Goal: Check status: Check status

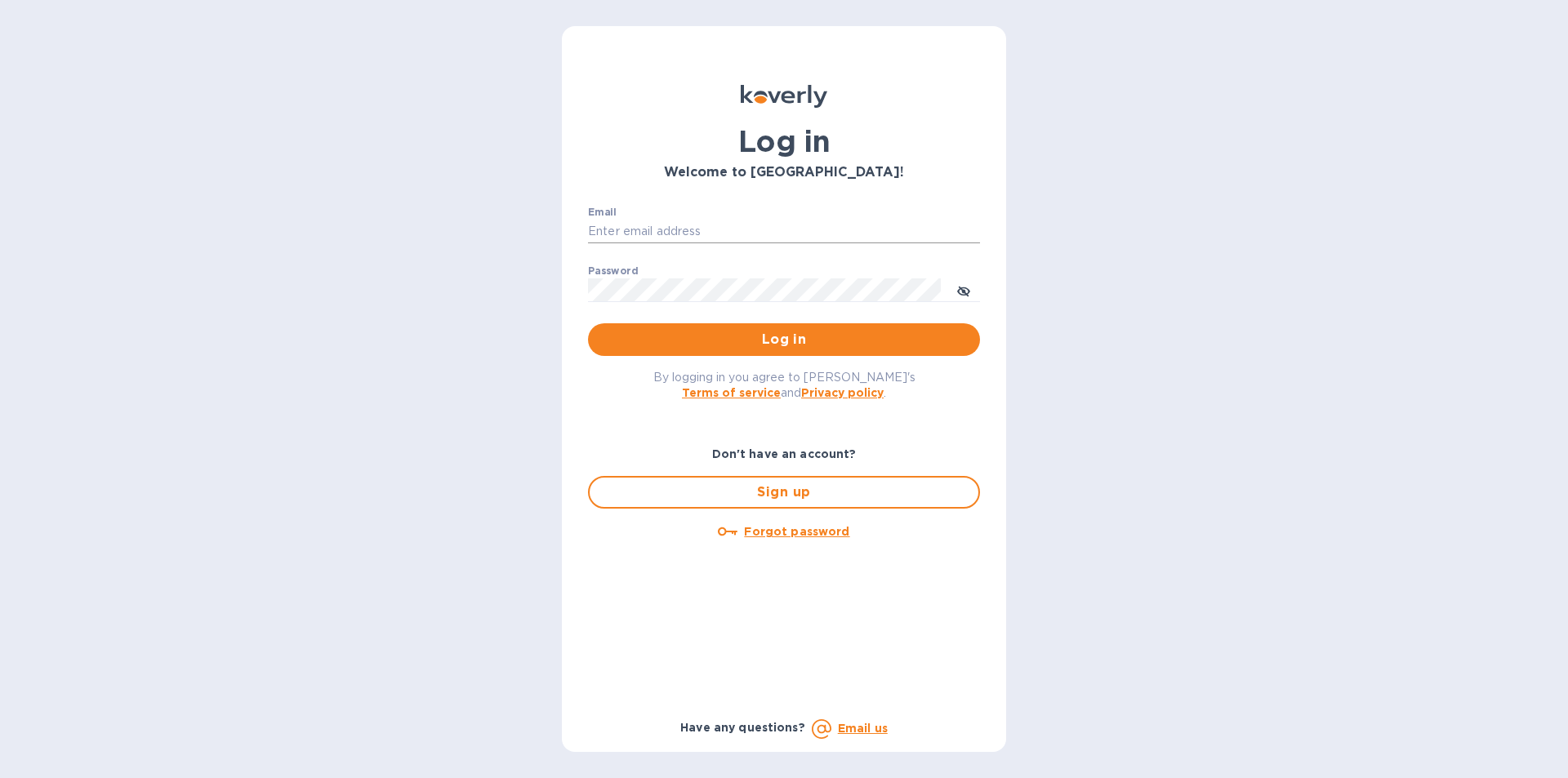
click at [615, 227] on input "Email" at bounding box center [784, 232] width 392 height 24
type input "lilianai@vianderfoods.com"
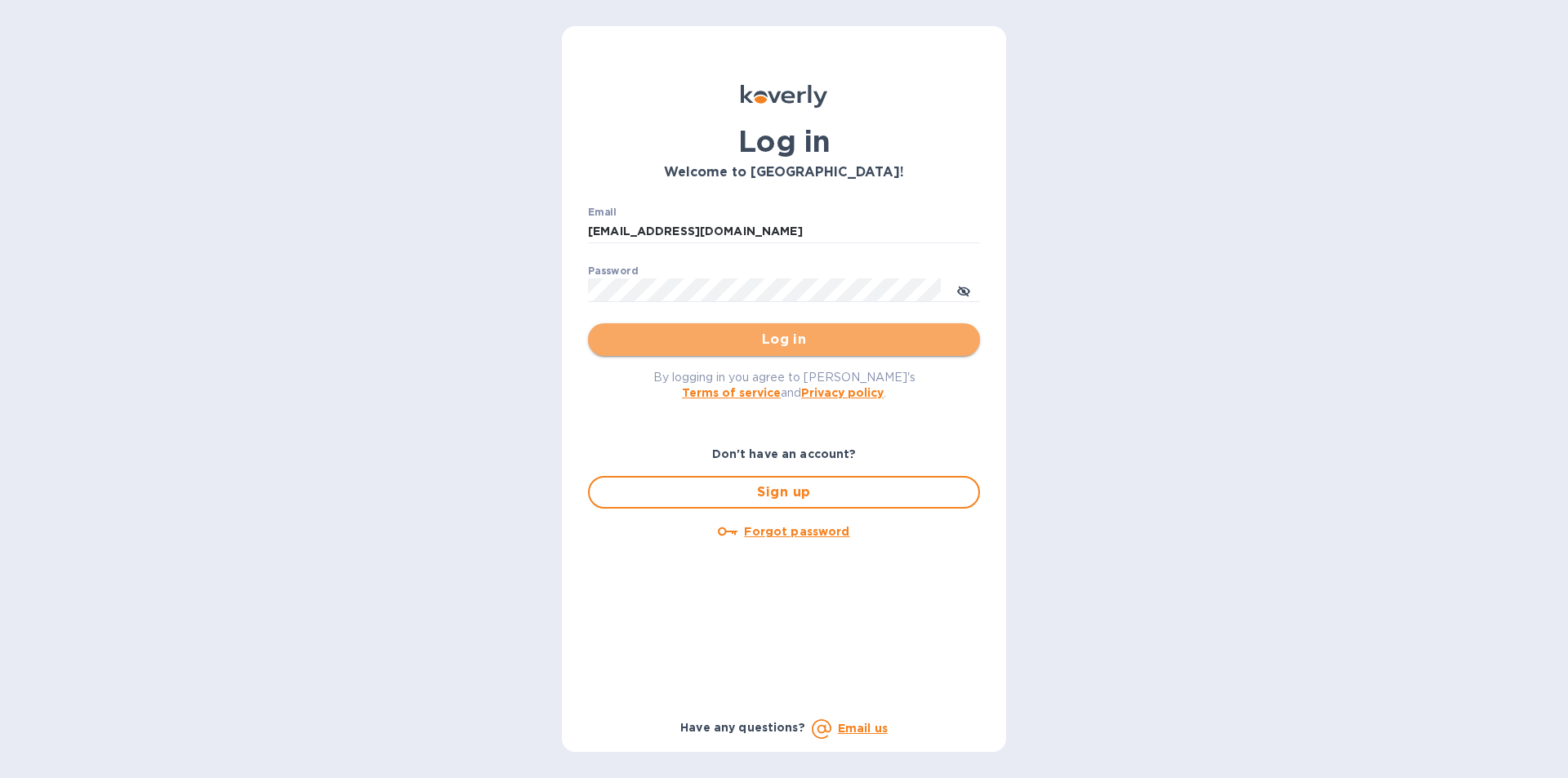
click at [791, 342] on span "Log in" at bounding box center [784, 340] width 366 height 19
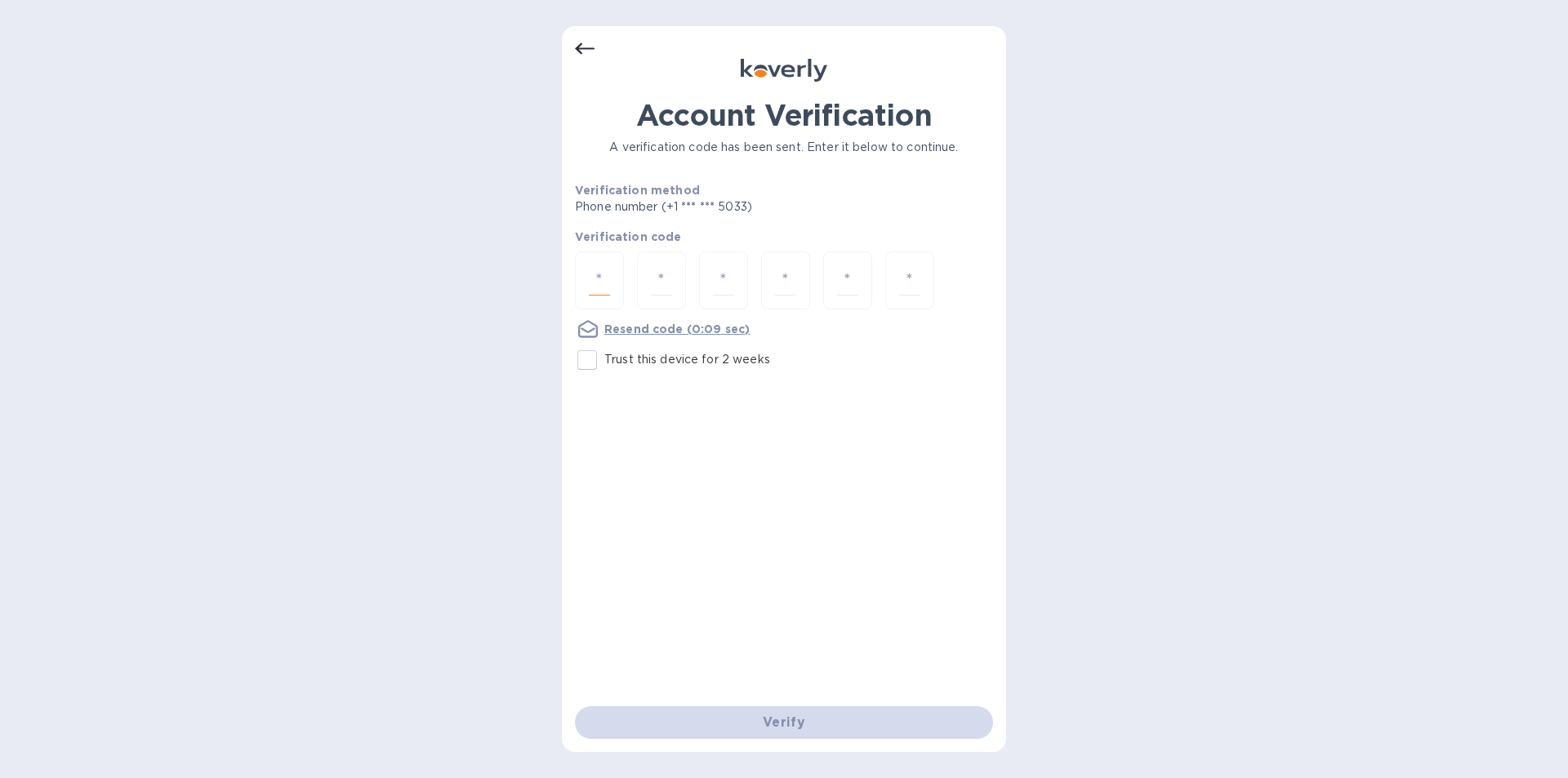
click at [595, 294] on input "number" at bounding box center [600, 281] width 21 height 30
type input "1"
type input "6"
type input "2"
type input "8"
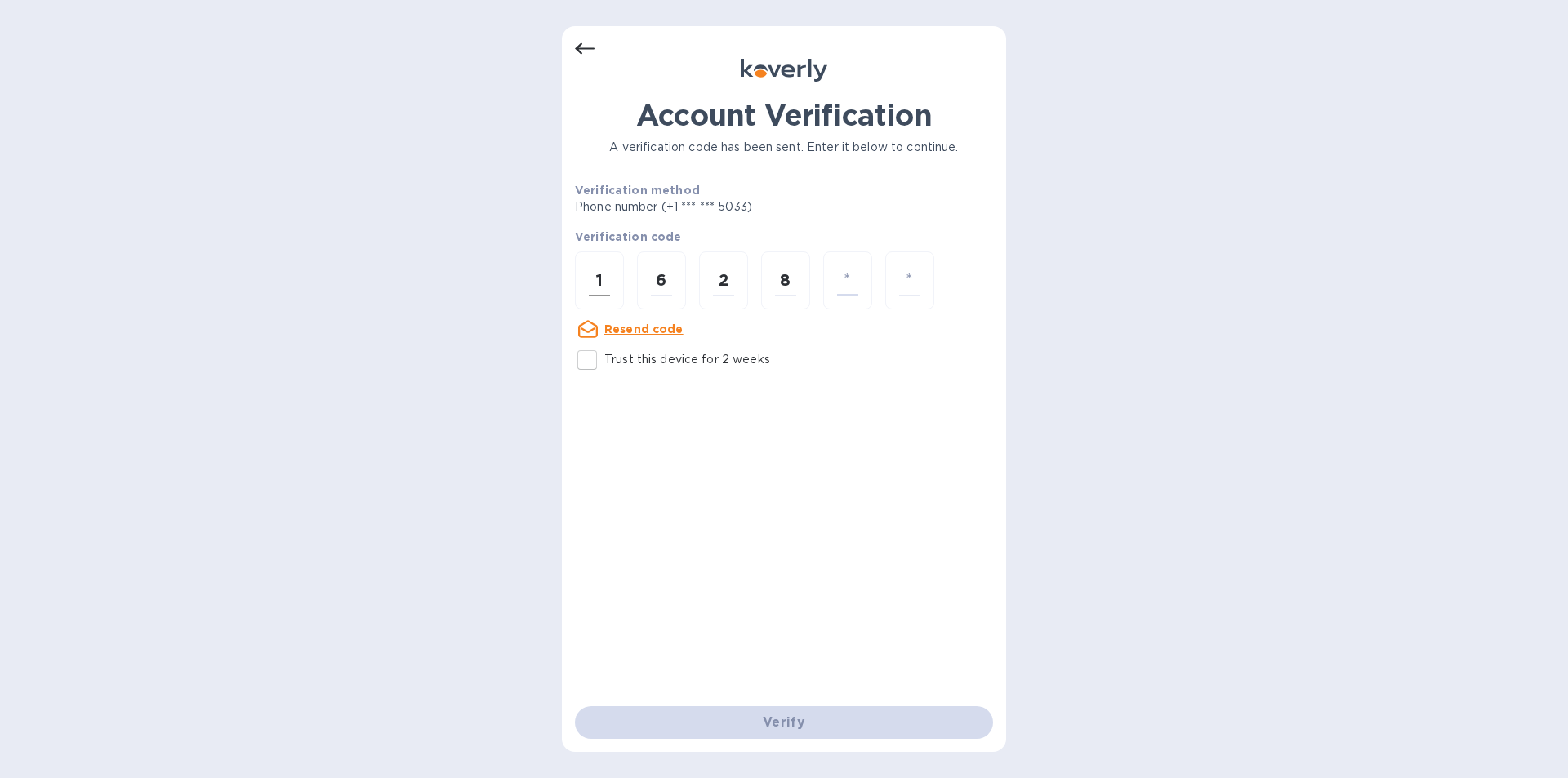
type input "1"
type input "7"
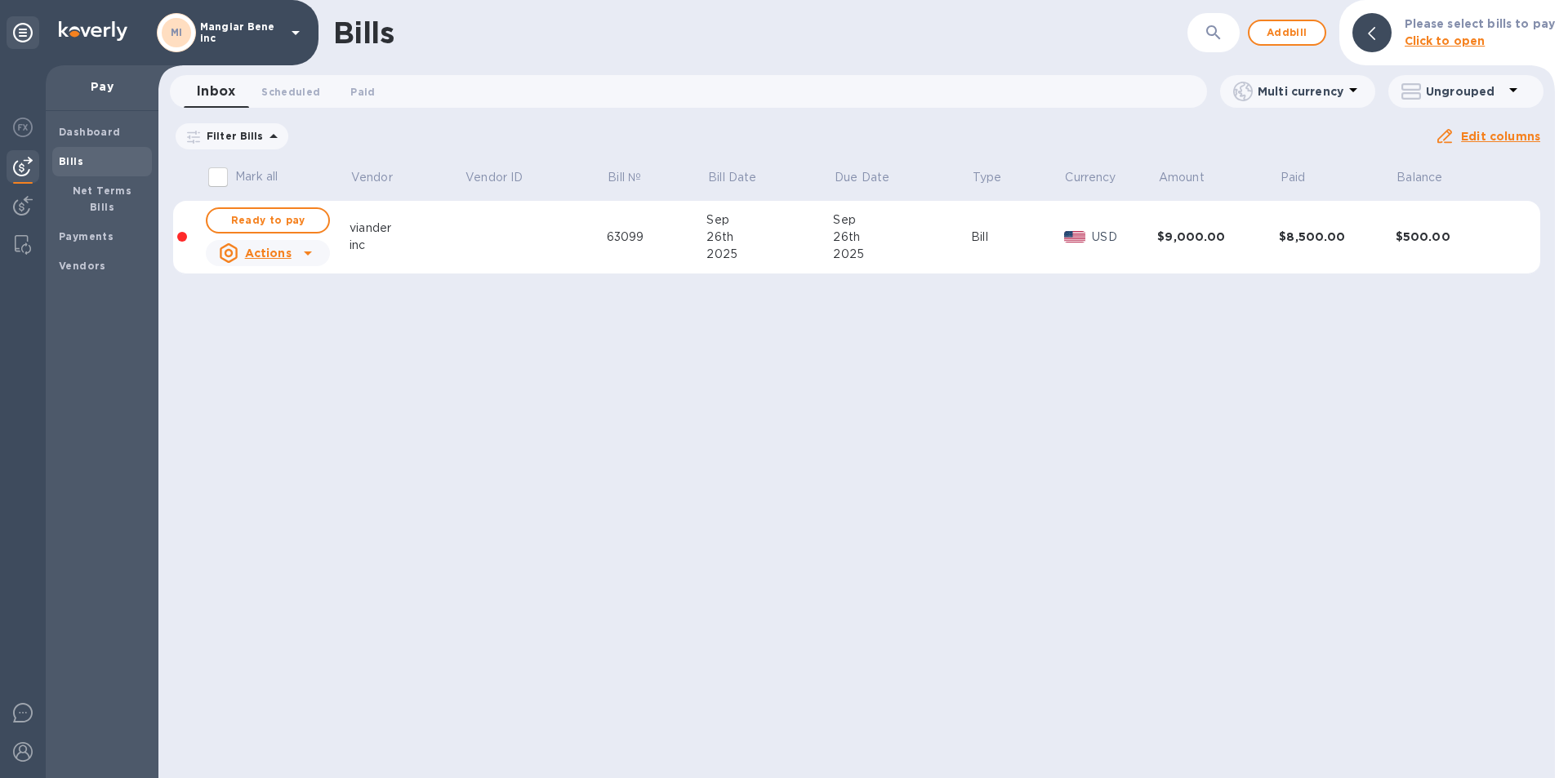
click at [297, 31] on icon at bounding box center [295, 33] width 8 height 4
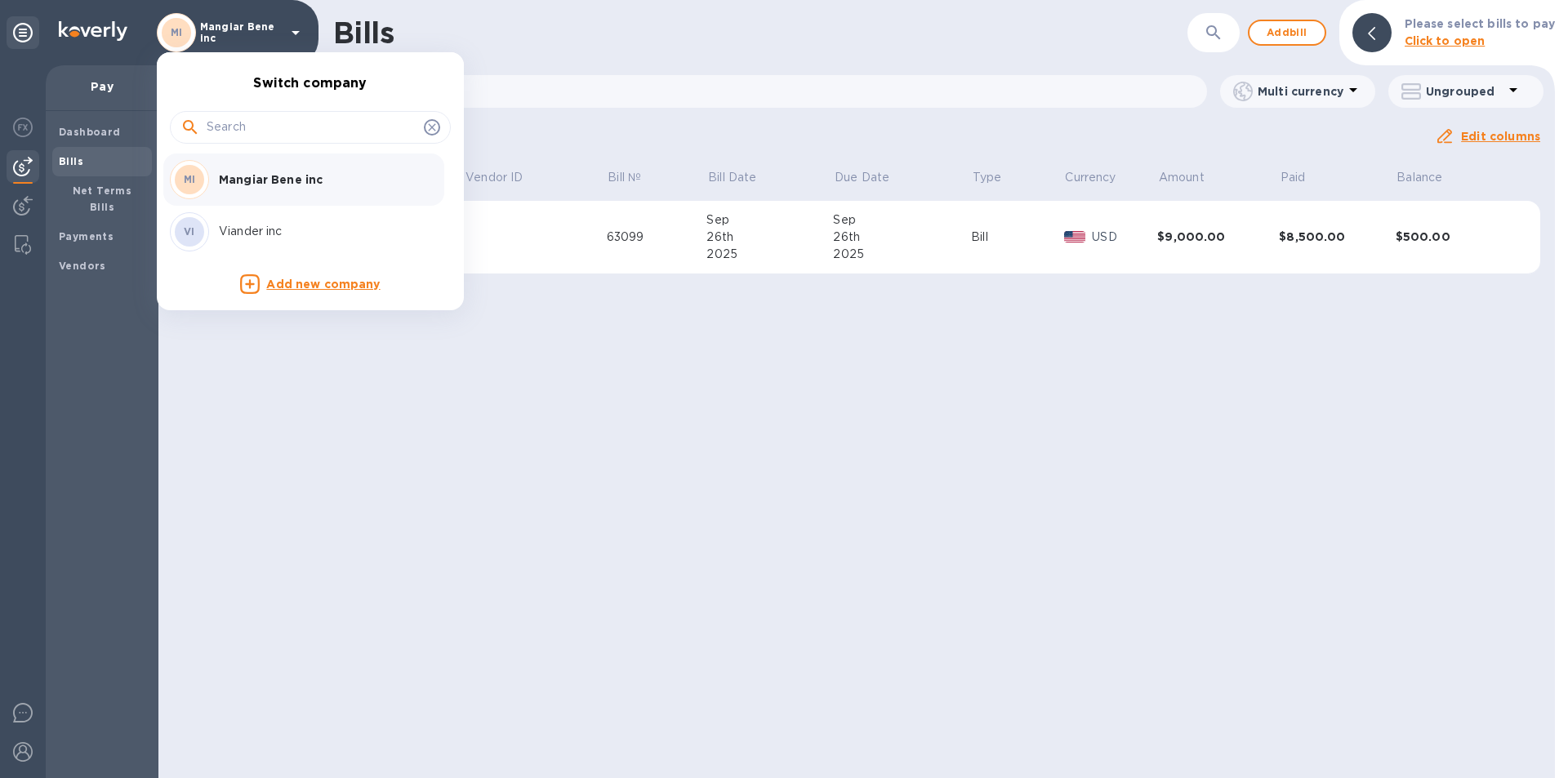
click at [275, 227] on p "Viander inc" at bounding box center [322, 232] width 206 height 17
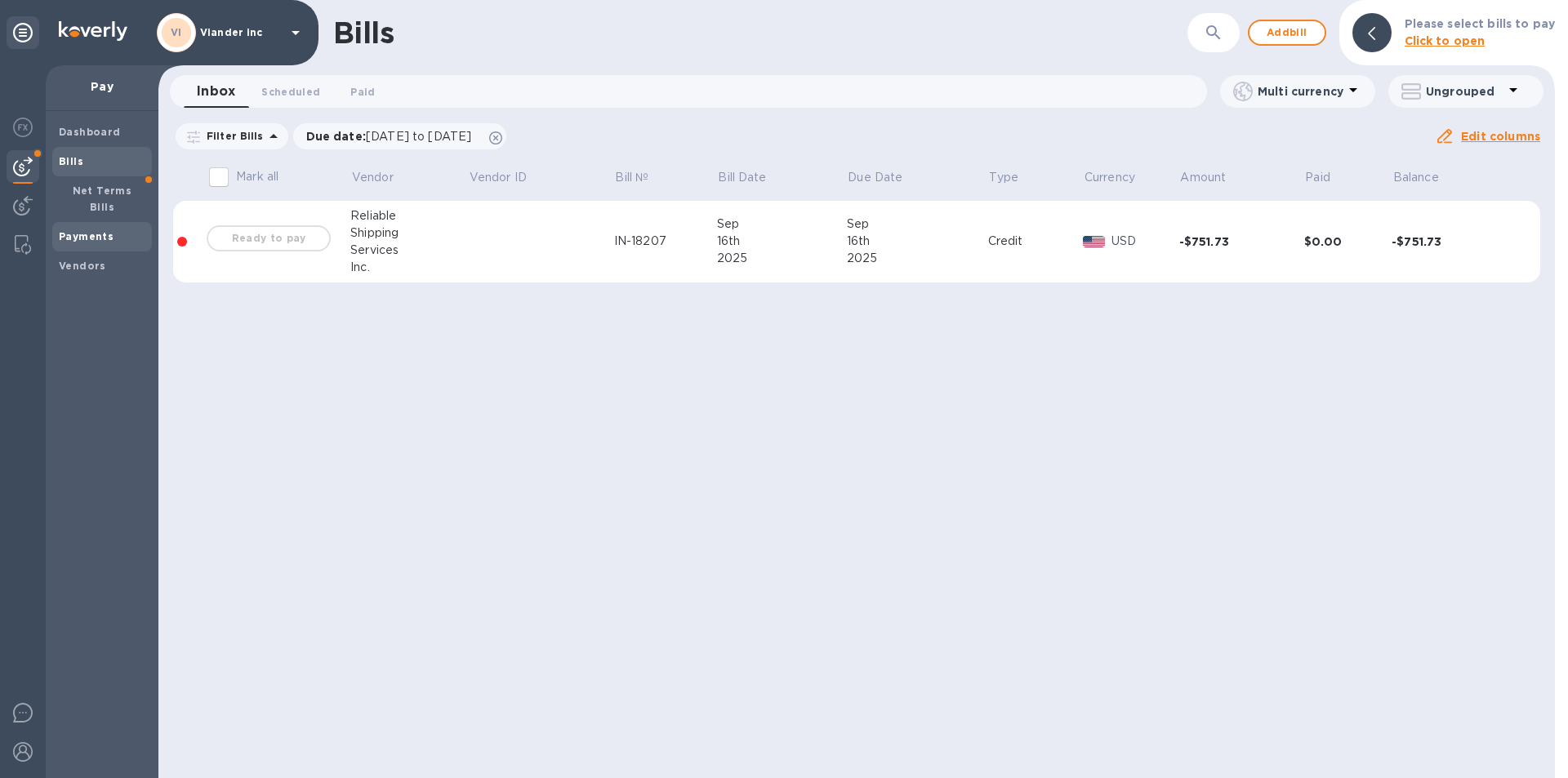
click at [105, 230] on b "Payments" at bounding box center [85, 236] width 55 height 12
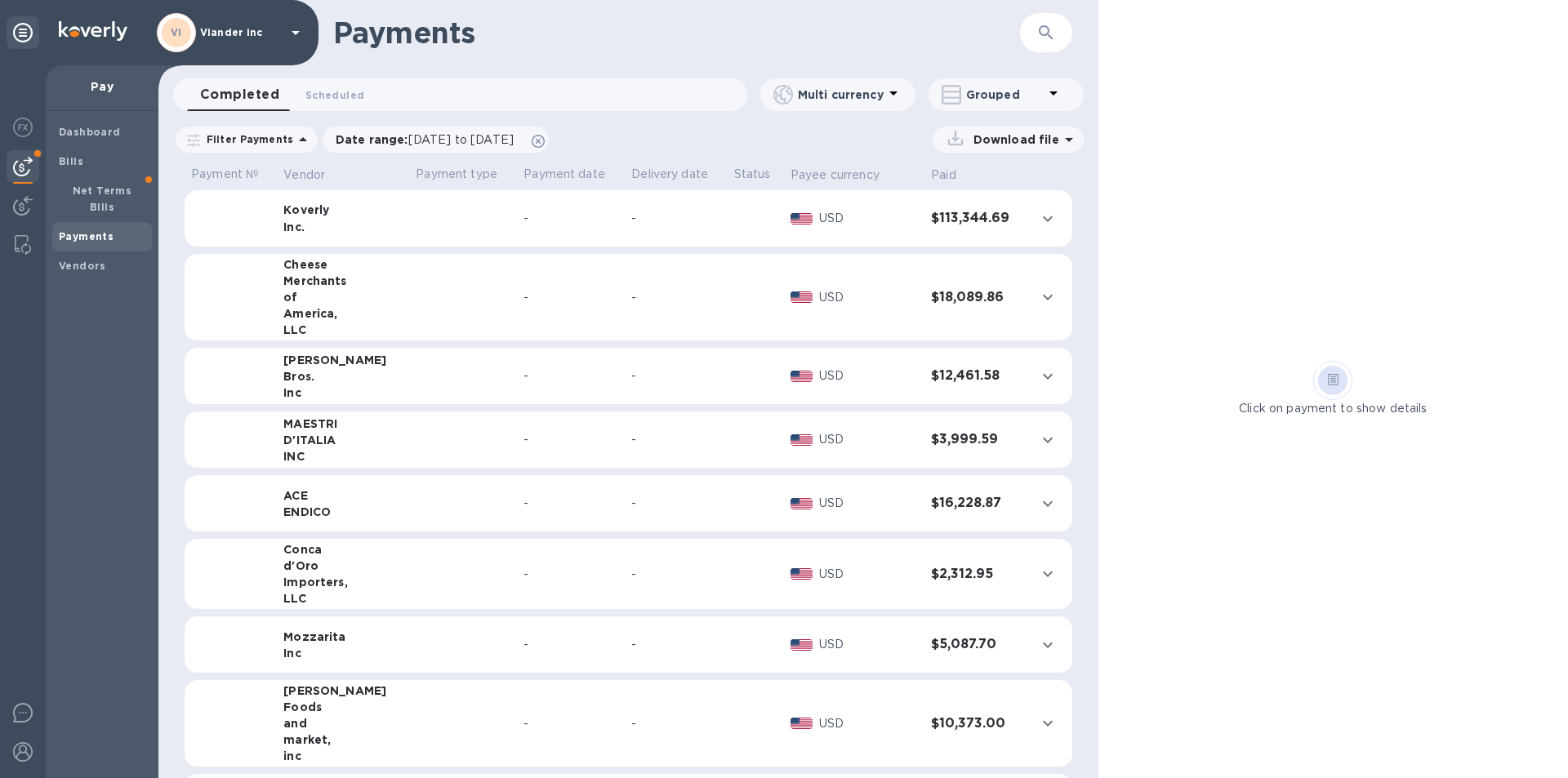
click at [673, 221] on div "-" at bounding box center [675, 219] width 89 height 17
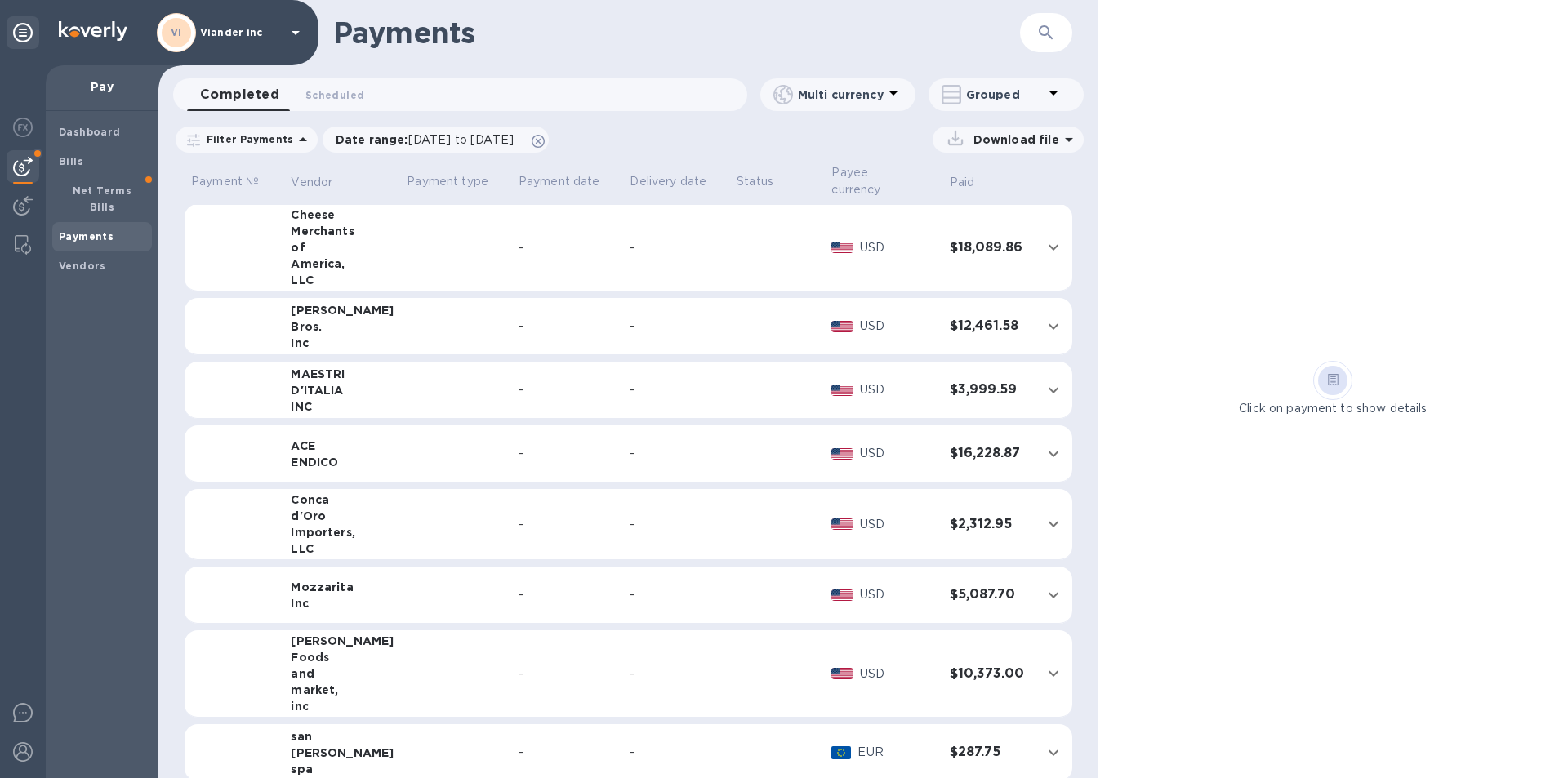
scroll to position [525, 0]
click at [1045, 740] on icon "expand row" at bounding box center [1054, 749] width 19 height 19
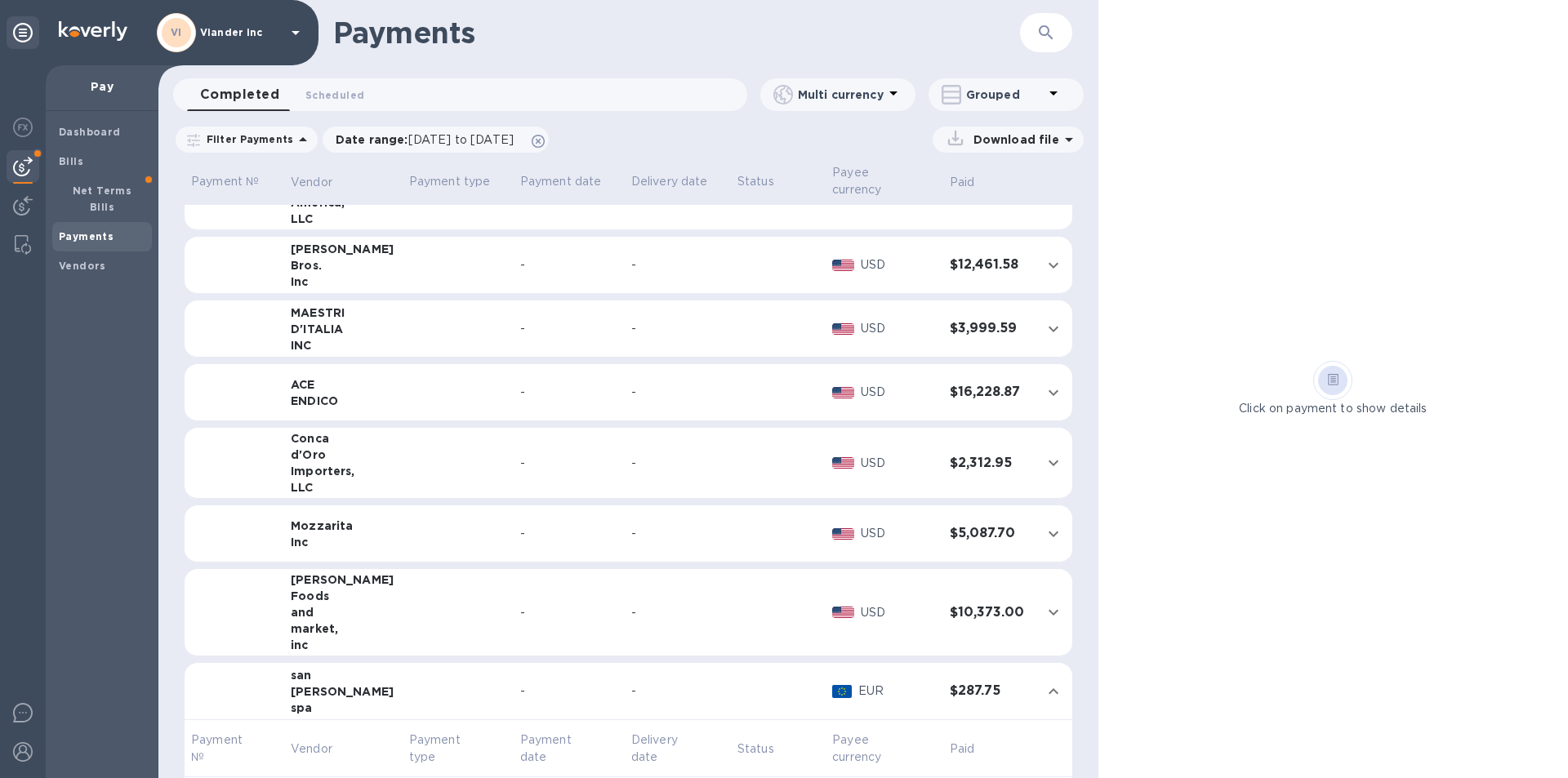
scroll to position [639, 0]
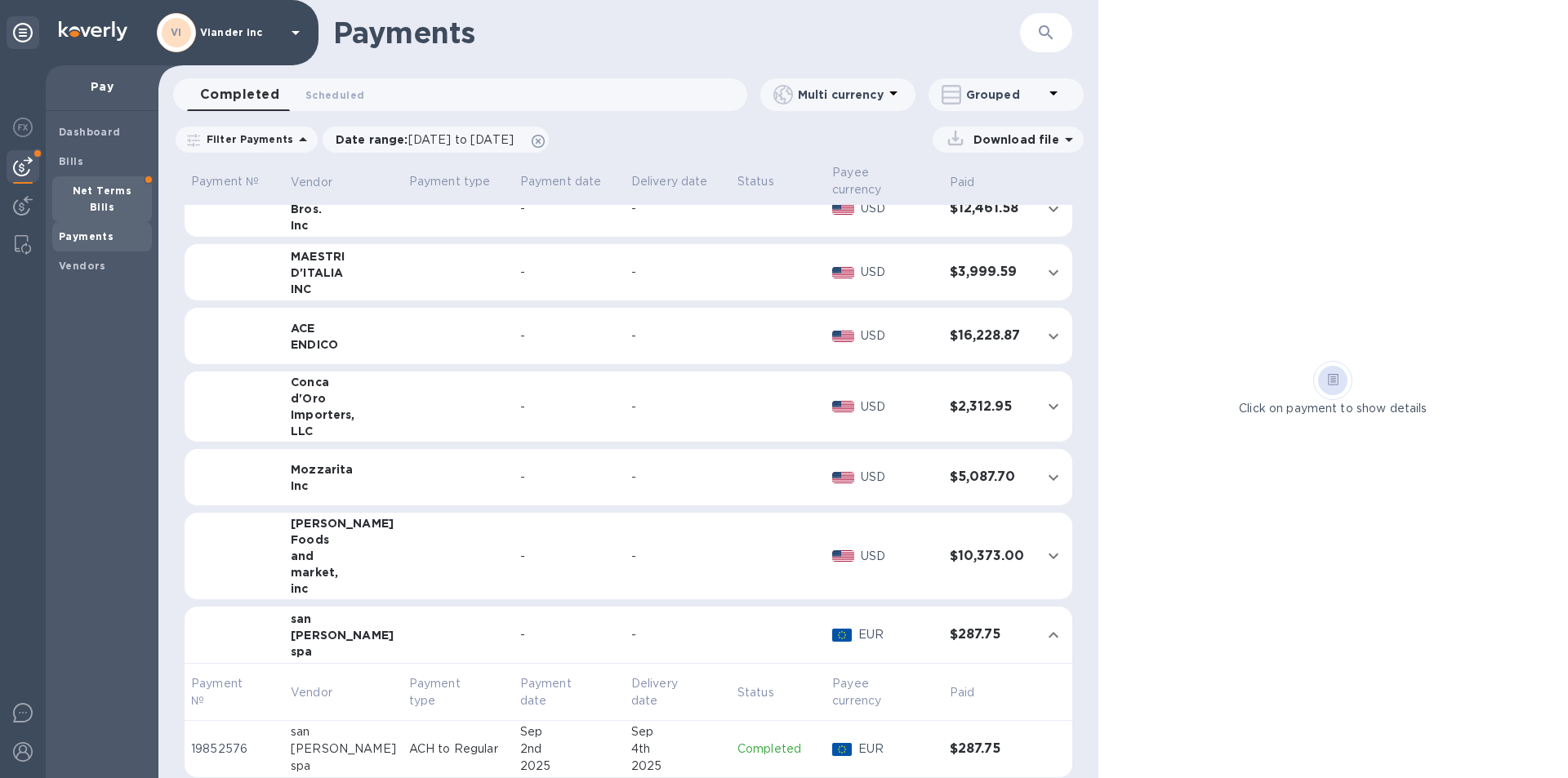
click at [119, 194] on b "Net Terms Bills" at bounding box center [102, 199] width 59 height 29
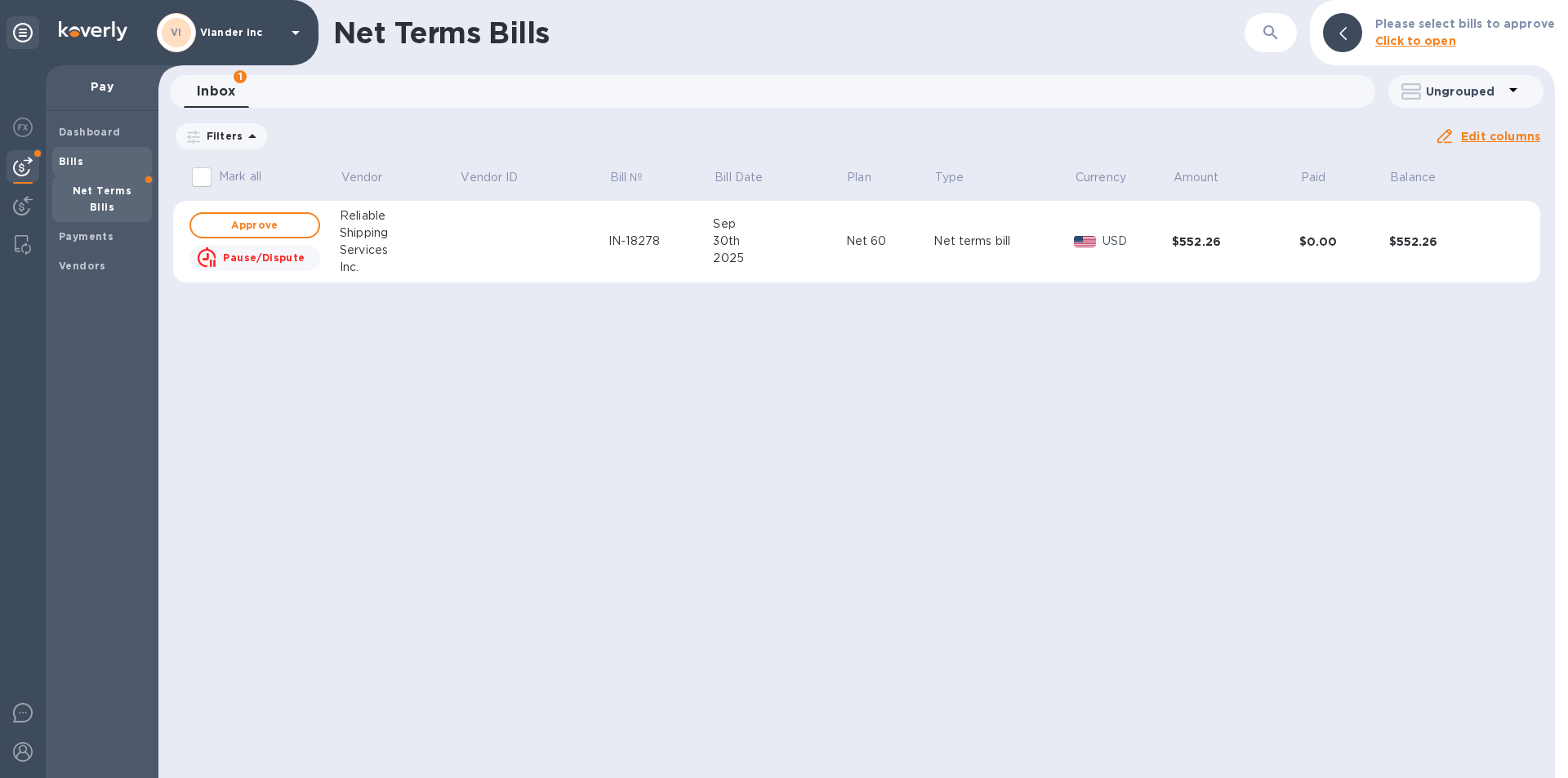
click at [95, 160] on span "Bills" at bounding box center [101, 161] width 86 height 17
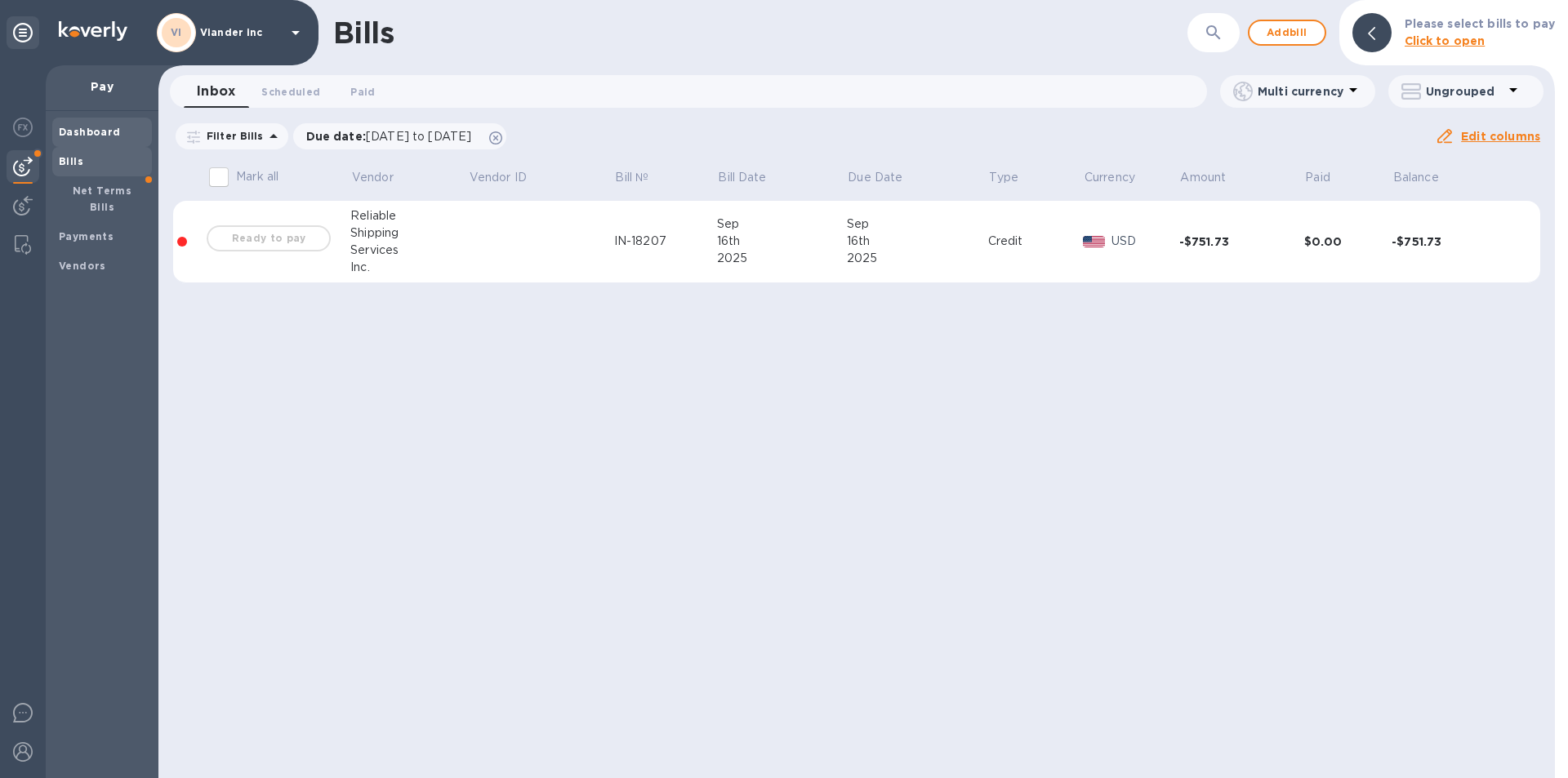
click at [100, 125] on b "Dashboard" at bounding box center [89, 132] width 62 height 12
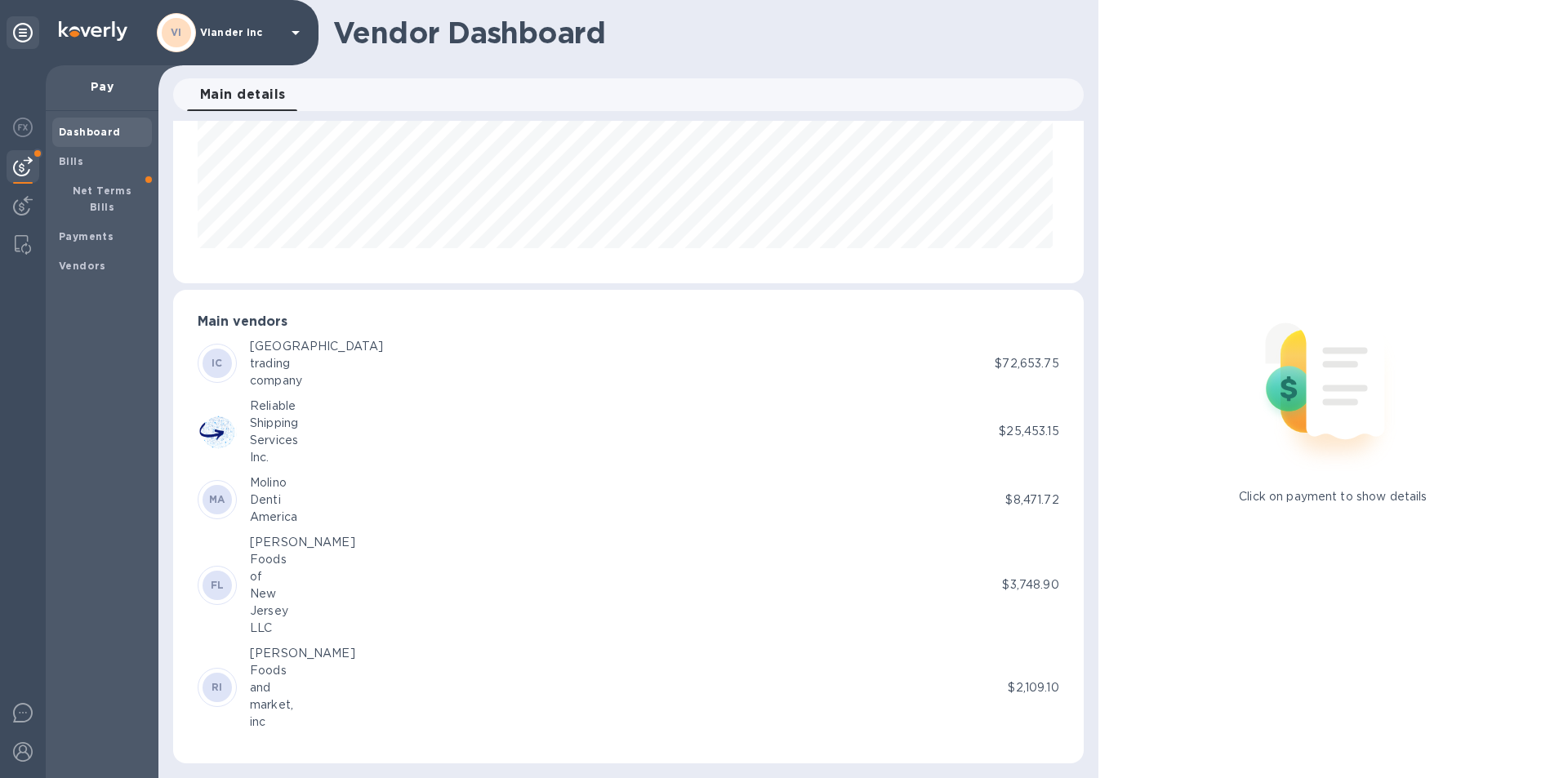
scroll to position [195, 0]
click at [106, 230] on b "Payments" at bounding box center [85, 236] width 55 height 12
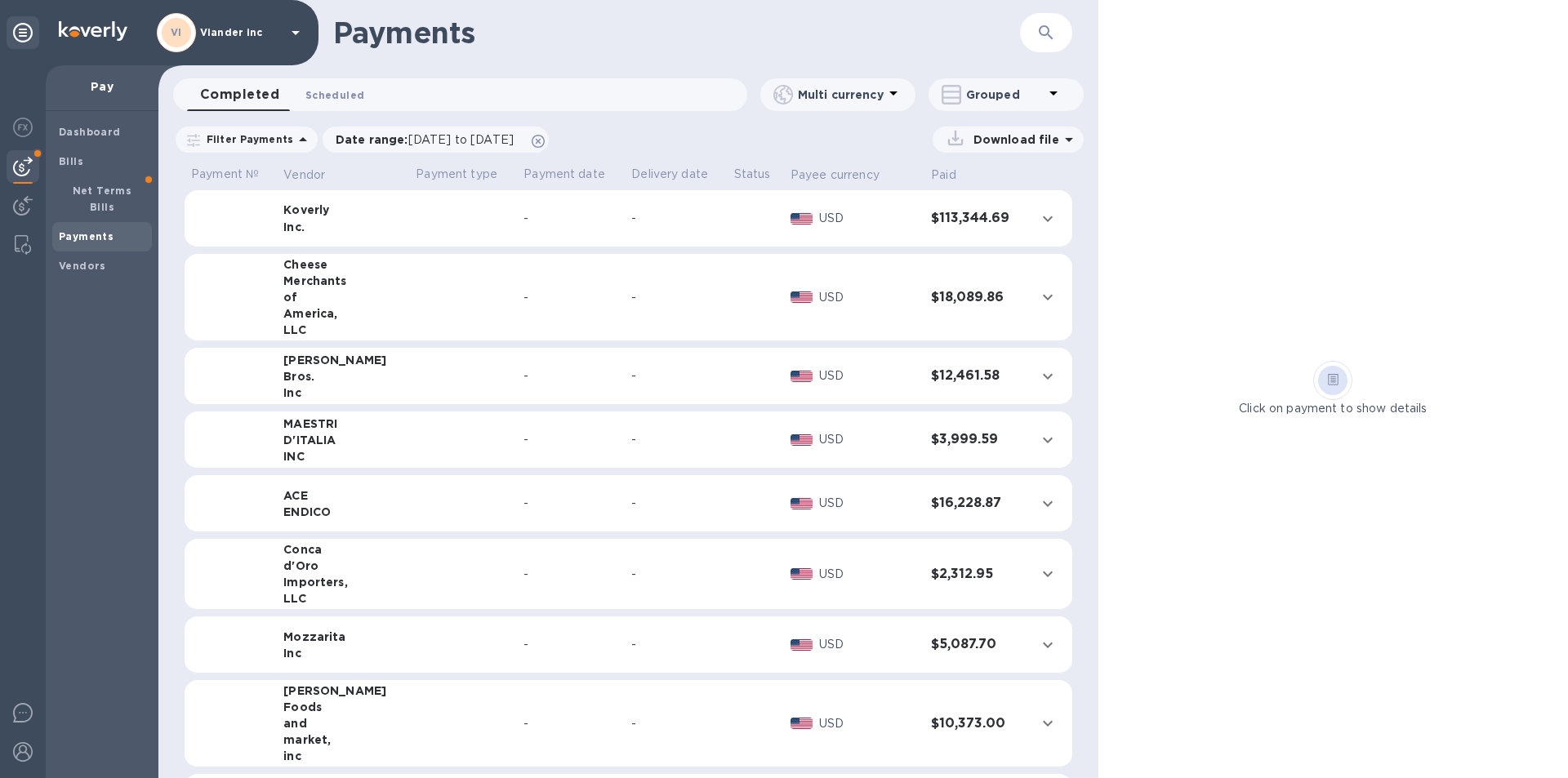
click at [329, 98] on span "Scheduled 0" at bounding box center [334, 95] width 58 height 17
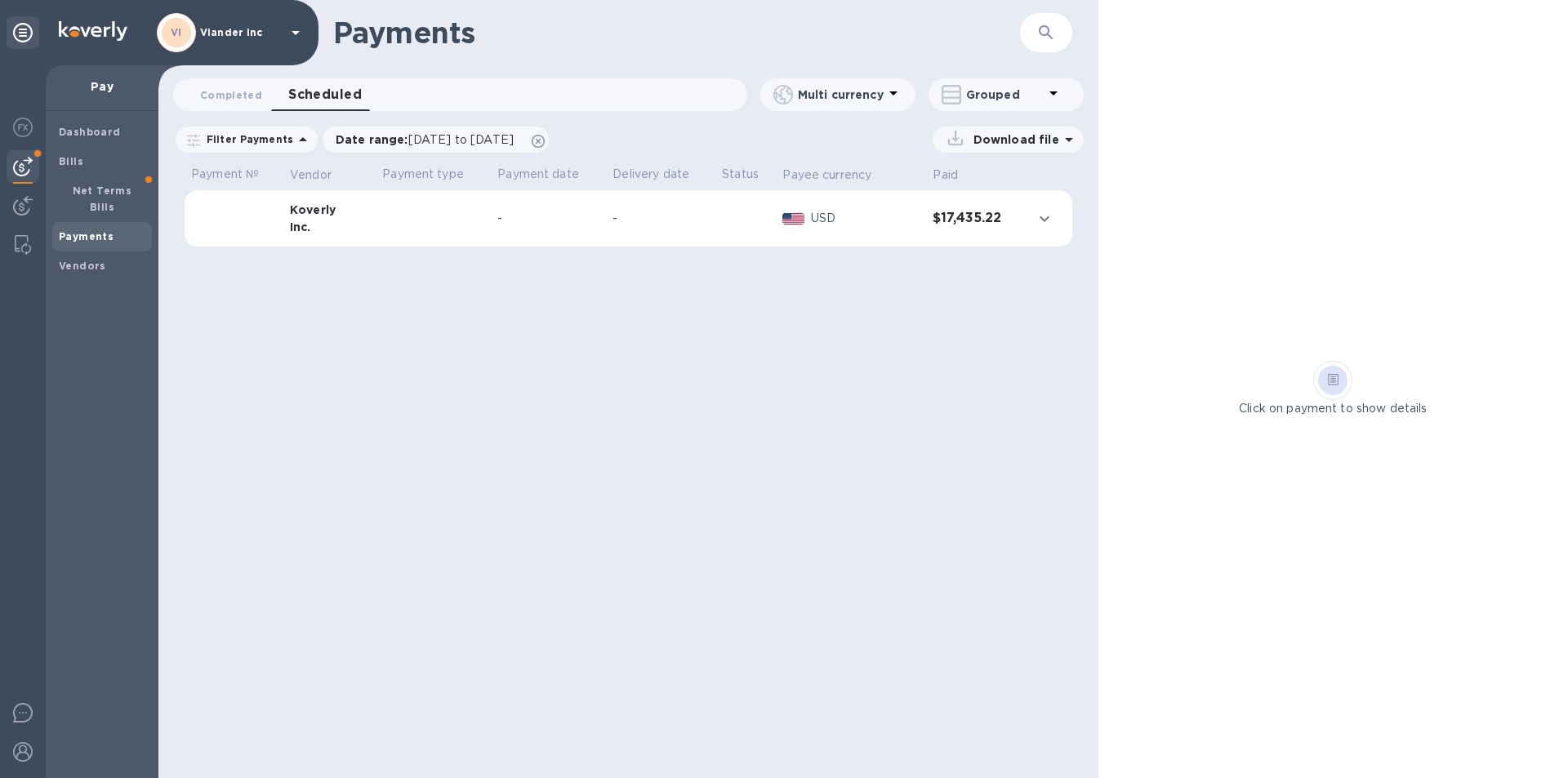
click at [393, 242] on td at bounding box center [433, 219] width 115 height 58
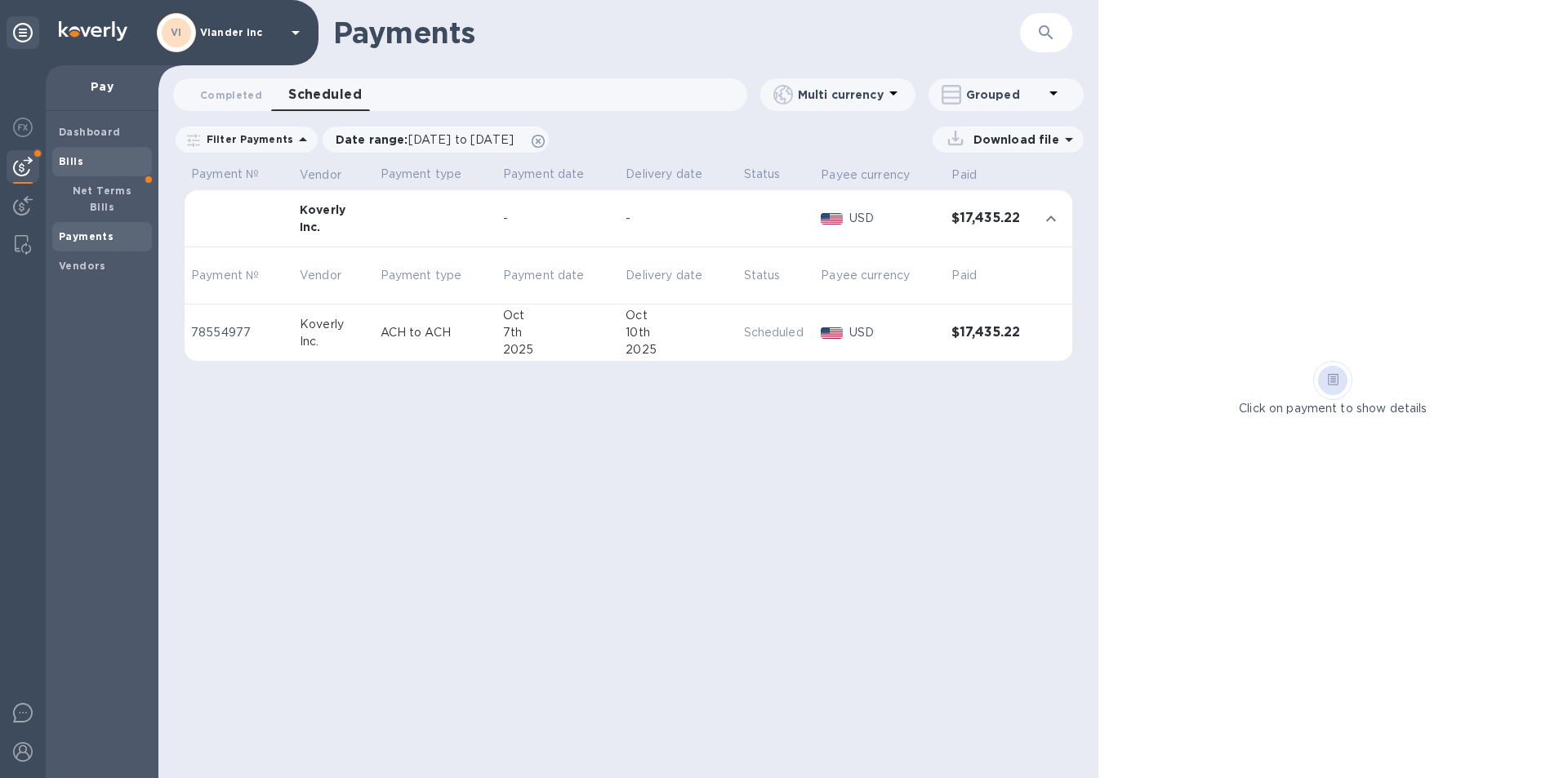
click at [92, 162] on span "Bills" at bounding box center [101, 161] width 86 height 17
